Goal: Navigation & Orientation: Find specific page/section

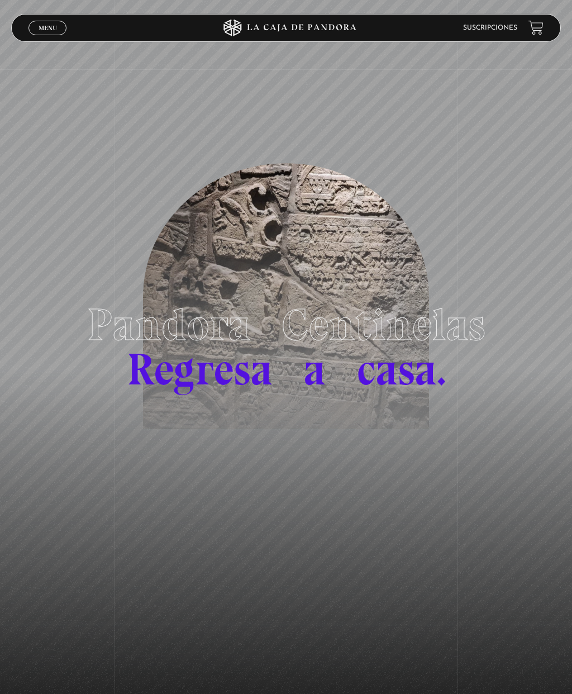
click at [51, 26] on span "Menu" at bounding box center [48, 28] width 18 height 7
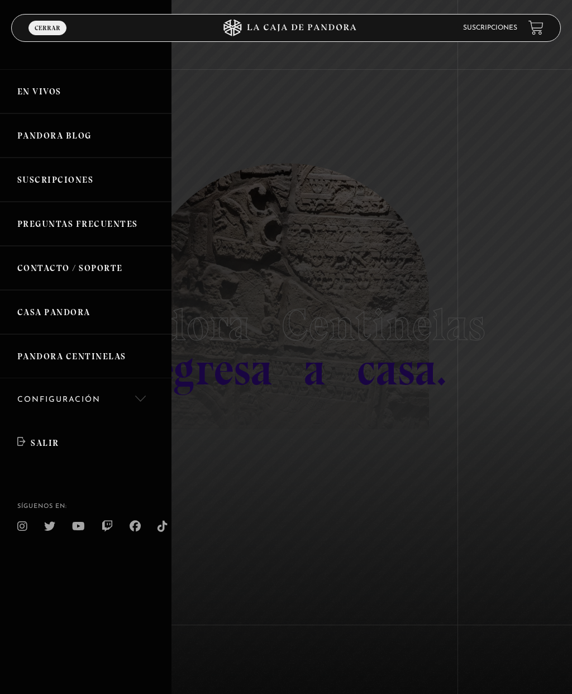
click at [47, 96] on link "En vivos" at bounding box center [86, 91] width 172 height 44
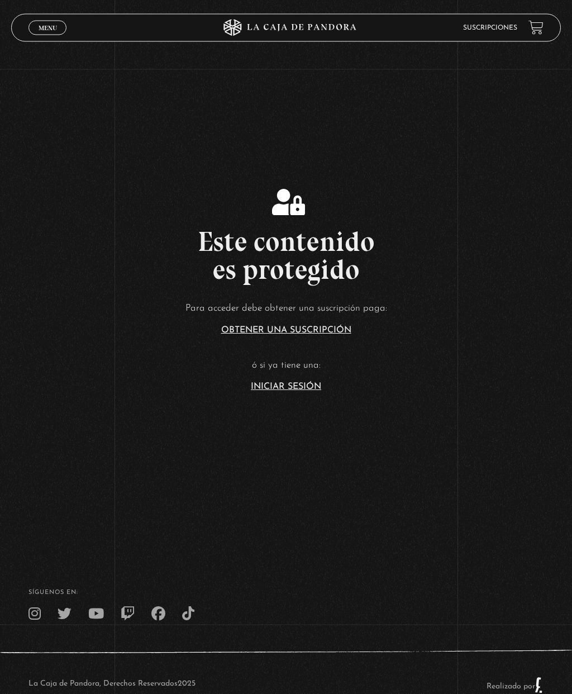
scroll to position [203, 0]
click at [297, 391] on link "Iniciar Sesión" at bounding box center [286, 386] width 70 height 9
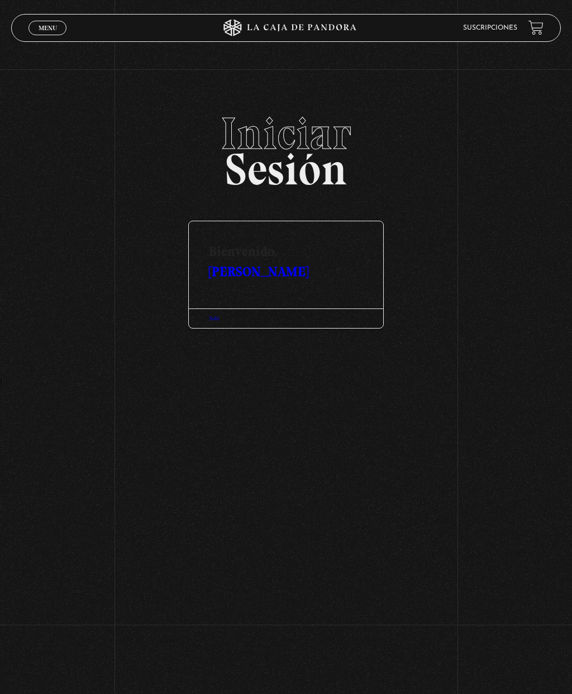
click at [308, 263] on link "[PERSON_NAME]" at bounding box center [258, 271] width 99 height 16
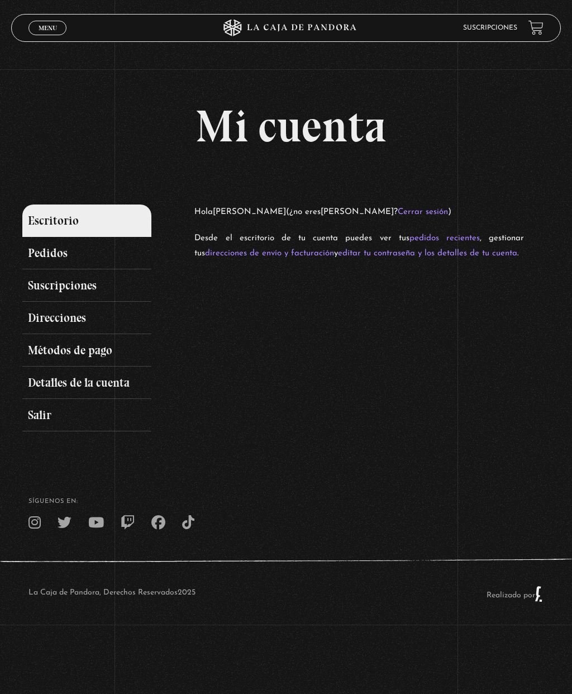
click at [50, 253] on link "Pedidos" at bounding box center [86, 253] width 129 height 32
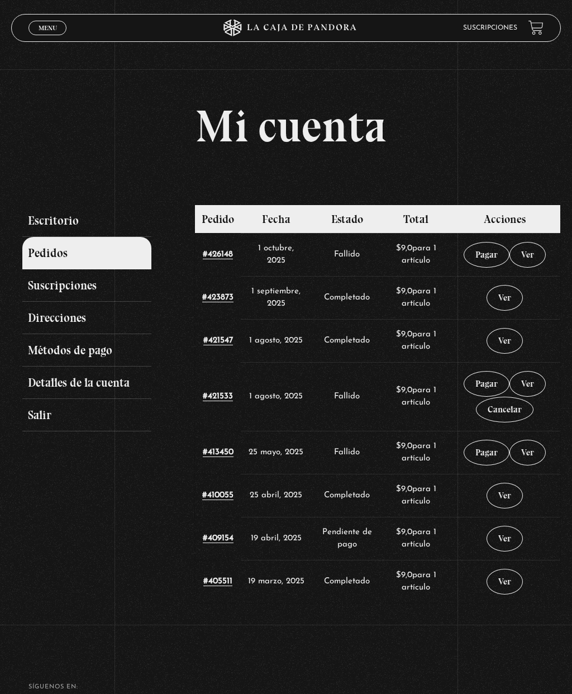
click at [40, 17] on div "Menu Cerrar" at bounding box center [114, 28] width 172 height 27
click at [37, 28] on link "Menu Cerrar" at bounding box center [47, 28] width 38 height 15
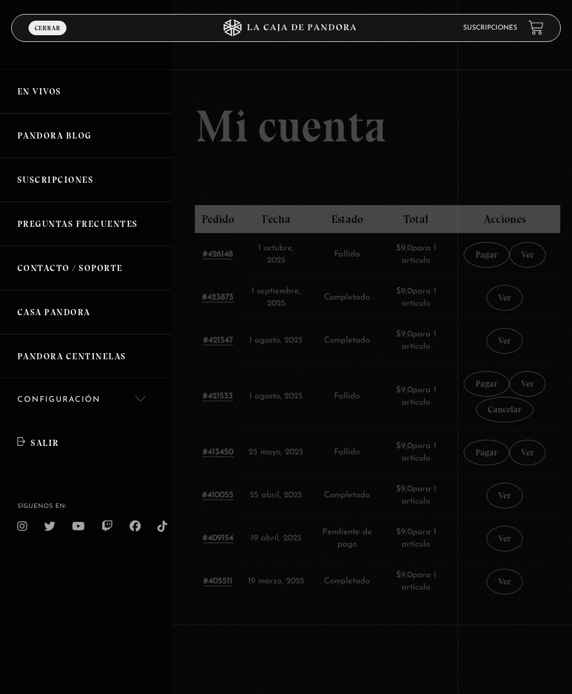
click at [32, 145] on link "Pandora Blog" at bounding box center [86, 135] width 172 height 44
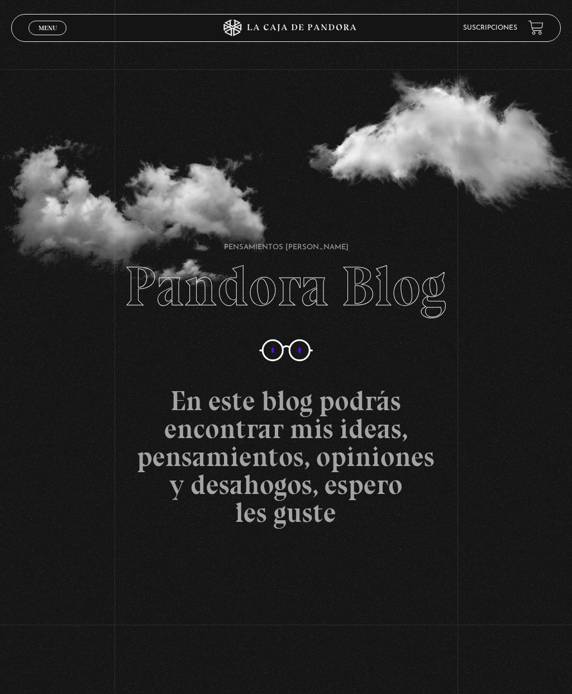
click at [36, 28] on link "Menu Cerrar" at bounding box center [47, 28] width 38 height 15
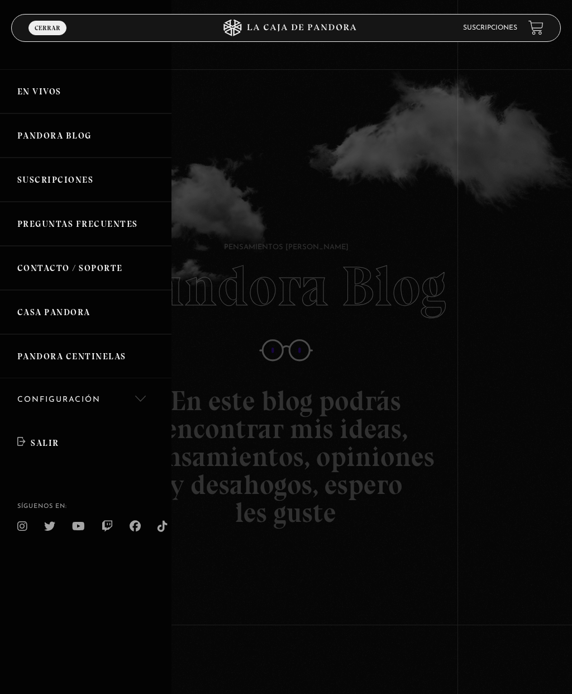
click at [41, 229] on link "Preguntas Frecuentes" at bounding box center [86, 224] width 172 height 44
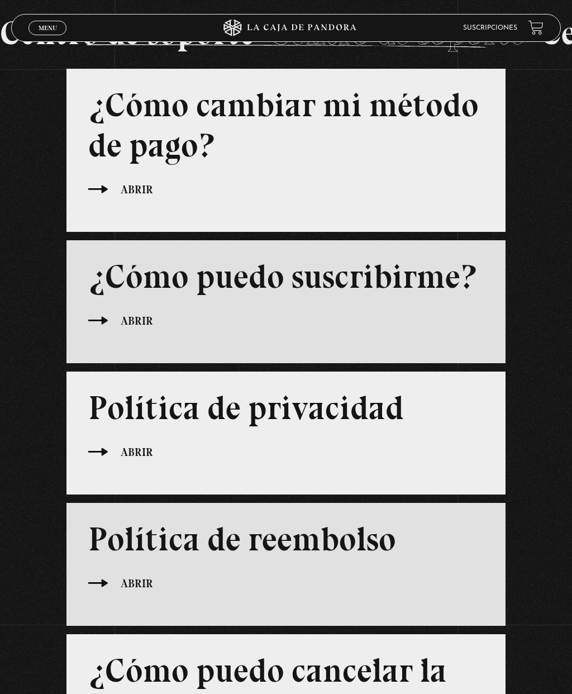
scroll to position [92, 0]
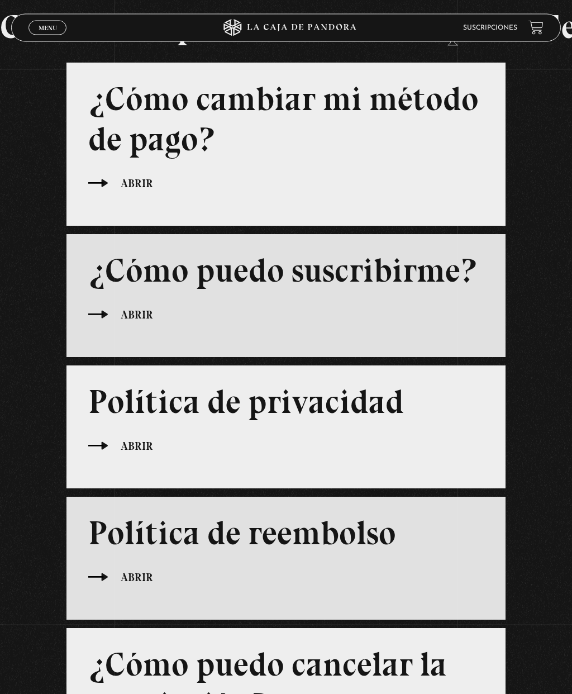
click at [39, 25] on span "Menu" at bounding box center [48, 28] width 18 height 7
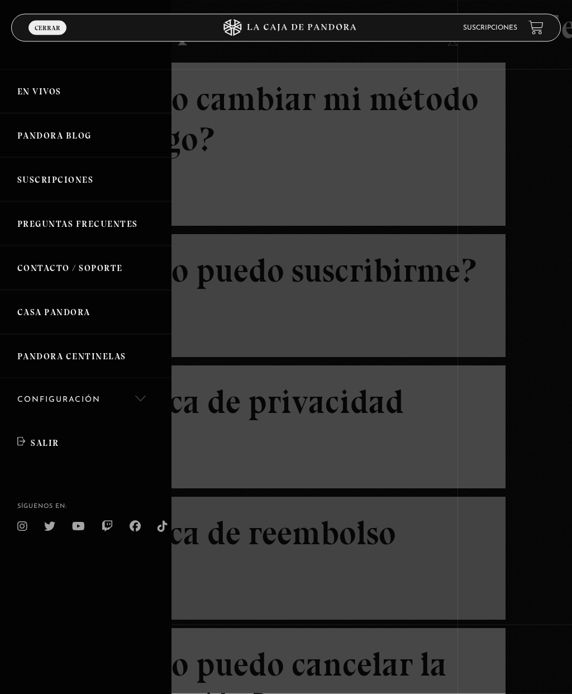
scroll to position [93, 0]
click at [47, 358] on link "Pandora Centinelas" at bounding box center [86, 356] width 172 height 44
